Goal: Information Seeking & Learning: Learn about a topic

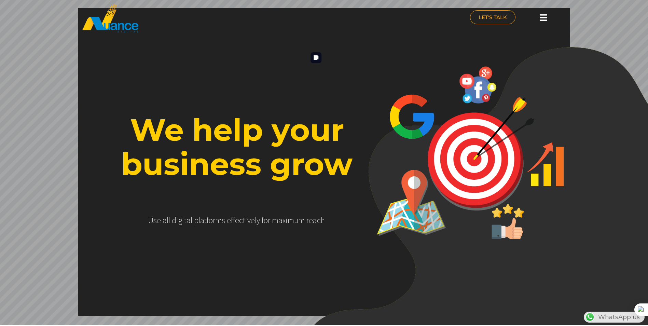
scroll to position [0, 17]
click at [398, 86] on img at bounding box center [485, 211] width 361 height 329
drag, startPoint x: 542, startPoint y: 19, endPoint x: 542, endPoint y: 25, distance: 5.5
click at [542, 19] on icon at bounding box center [544, 17] width 8 height 9
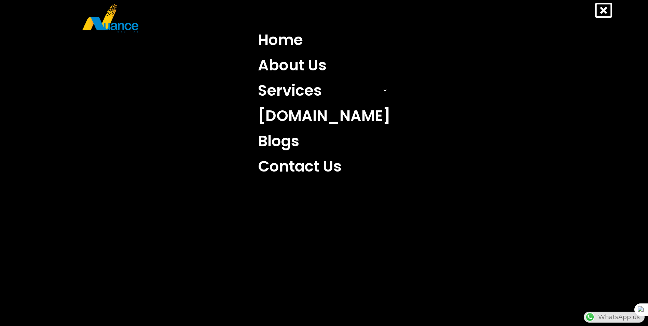
scroll to position [0, 180]
click at [300, 98] on link "Services" at bounding box center [324, 90] width 143 height 25
